Goal: Task Accomplishment & Management: Manage account settings

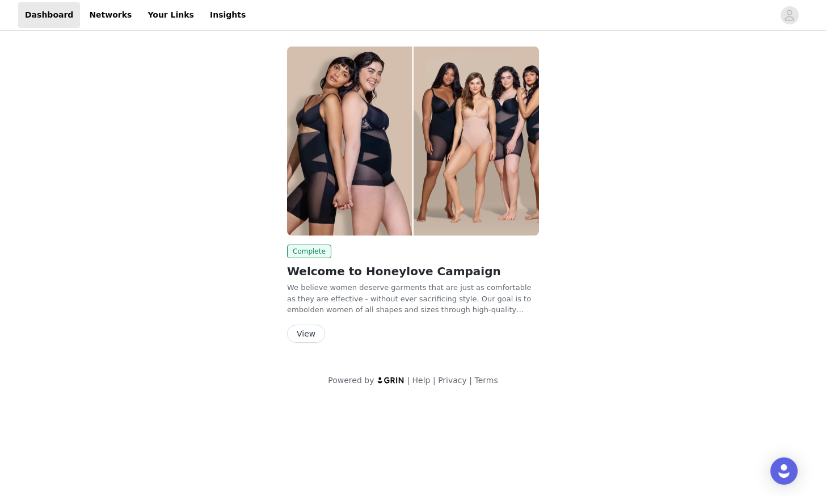
click at [308, 335] on button "View" at bounding box center [306, 334] width 38 height 18
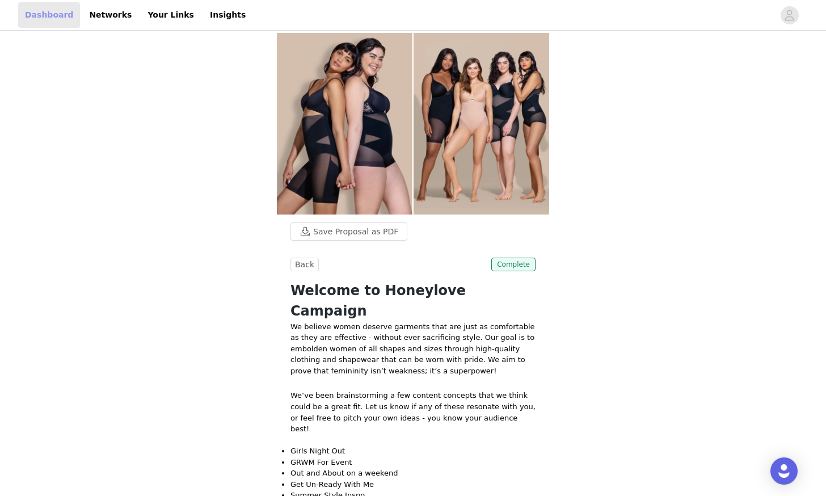
click at [55, 20] on link "Dashboard" at bounding box center [49, 15] width 62 height 26
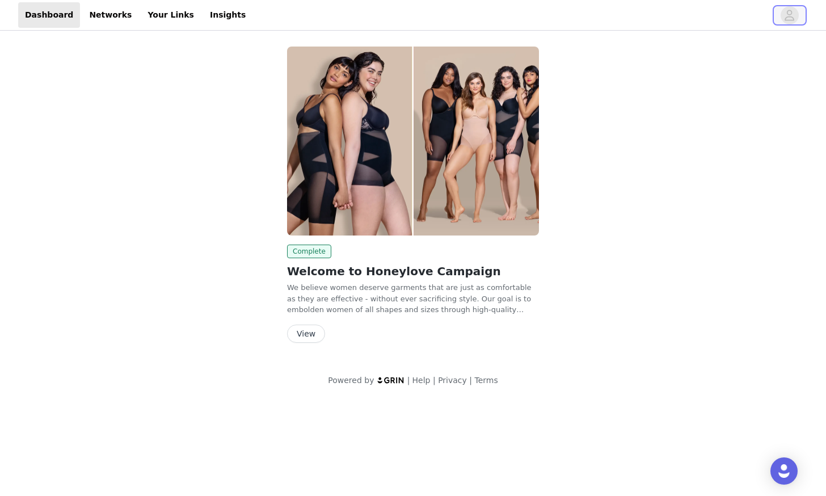
click at [791, 17] on icon "avatar" at bounding box center [789, 15] width 11 height 18
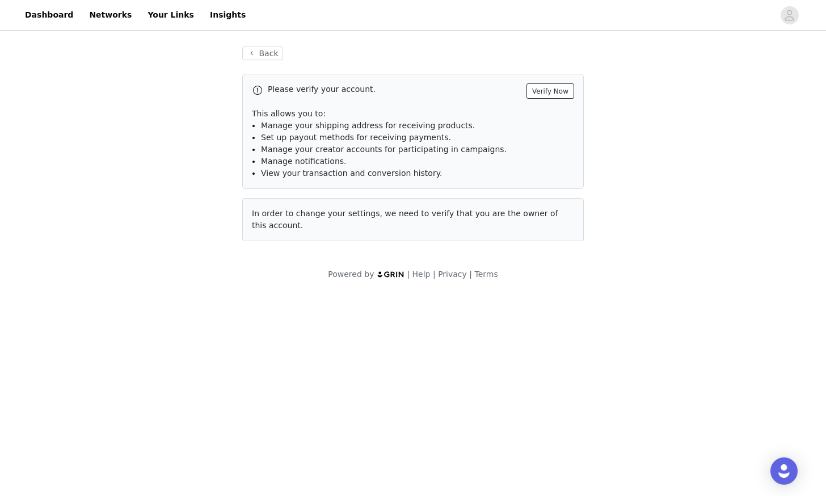
click at [565, 94] on button "Verify Now" at bounding box center [551, 90] width 48 height 15
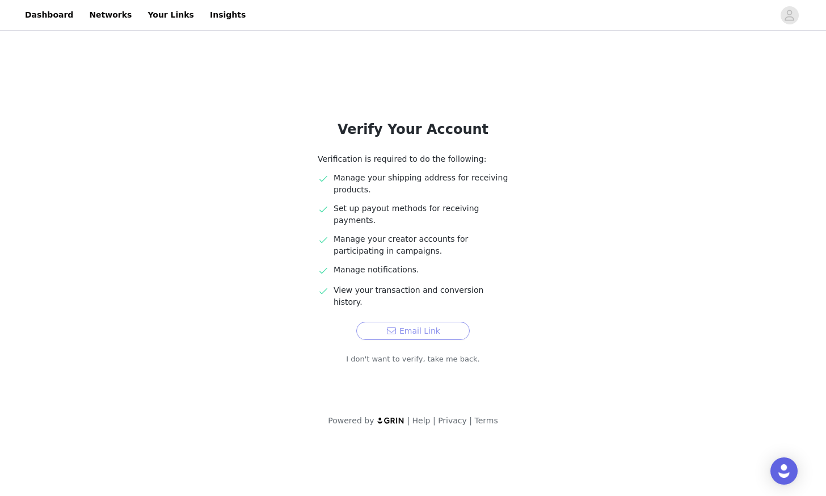
click at [427, 322] on button "Email Link" at bounding box center [413, 331] width 114 height 18
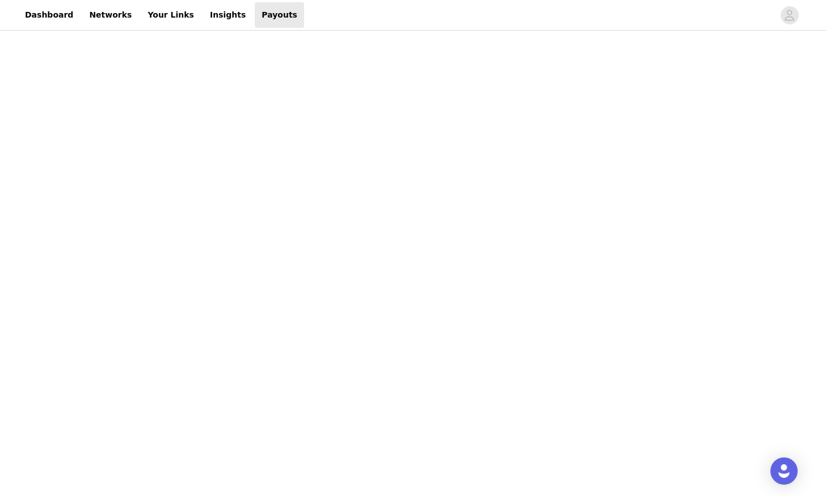
scroll to position [417, 0]
